Goal: Task Accomplishment & Management: Use online tool/utility

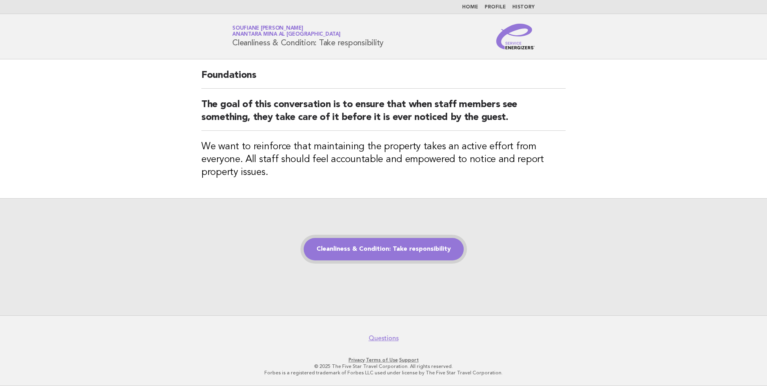
click at [373, 251] on link "Cleanliness & Condition: Take responsibility" at bounding box center [384, 249] width 160 height 22
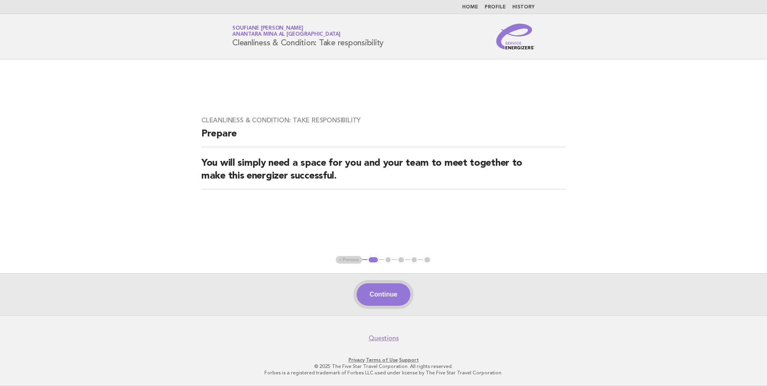
click at [388, 296] on button "Continue" at bounding box center [383, 294] width 53 height 22
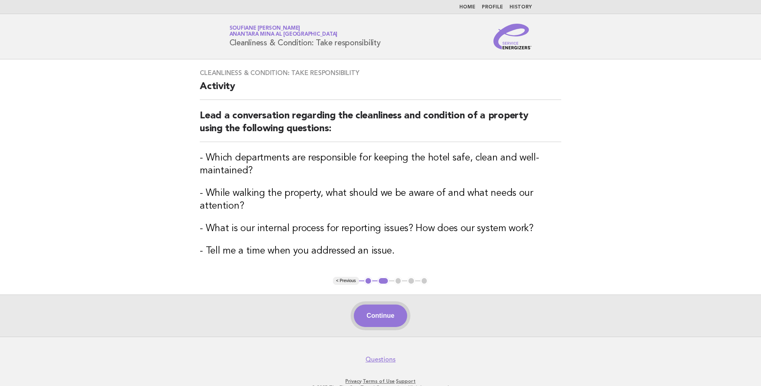
click at [377, 316] on button "Continue" at bounding box center [380, 316] width 53 height 22
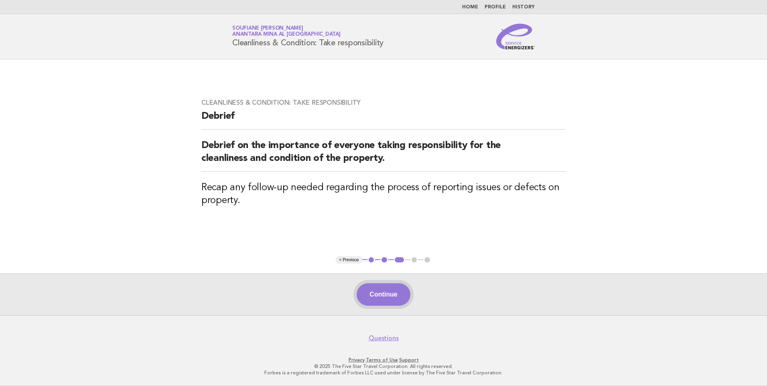
click at [387, 295] on button "Continue" at bounding box center [383, 294] width 53 height 22
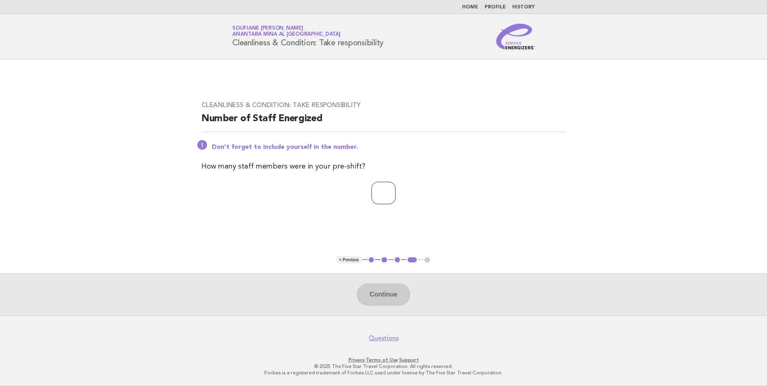
click at [378, 196] on input "number" at bounding box center [384, 193] width 24 height 22
type input "*"
click at [401, 219] on div "Cleanliness & Condition: Take responsibility Number of Staff Energized Don't fo…" at bounding box center [384, 157] width 384 height 132
click at [386, 293] on button "Continue" at bounding box center [383, 294] width 53 height 22
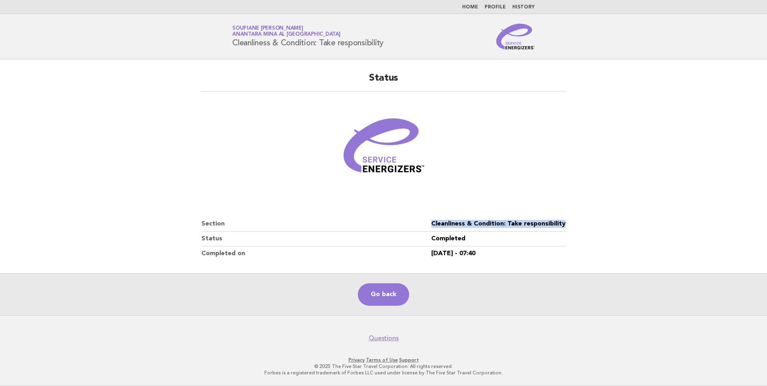
drag, startPoint x: 569, startPoint y: 224, endPoint x: 424, endPoint y: 224, distance: 145.3
click at [424, 224] on div "Status Section Cleanliness & Condition: Take responsibility Status Completed Co…" at bounding box center [384, 166] width 384 height 208
copy dl "Cleanliness & Condition: Take responsibility"
